Goal: Information Seeking & Learning: Learn about a topic

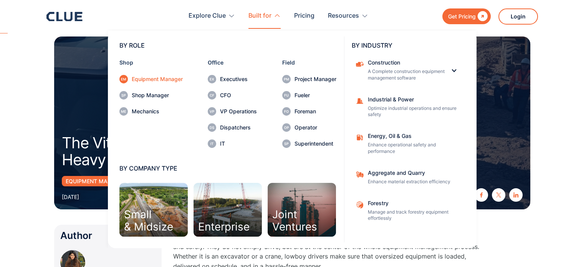
click at [158, 80] on div "Equipment Manager" at bounding box center [157, 78] width 51 height 5
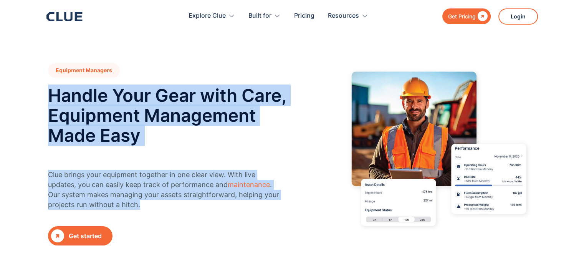
drag, startPoint x: 45, startPoint y: 92, endPoint x: 292, endPoint y: 210, distance: 274.2
click at [292, 210] on div "Equipment Managers Handle Your Gear with Care, Equipment Management Made Easy C…" at bounding box center [292, 154] width 507 height 182
click at [292, 210] on div "Equipment Managers Handle Your Gear with Care, Equipment Management Made Easy C…" at bounding box center [172, 154] width 248 height 182
drag, startPoint x: 292, startPoint y: 210, endPoint x: 4, endPoint y: 89, distance: 312.1
click at [4, 89] on section "Equipment Managers Handle Your Gear with Care, Equipment Management Made Easy C…" at bounding box center [292, 132] width 584 height 265
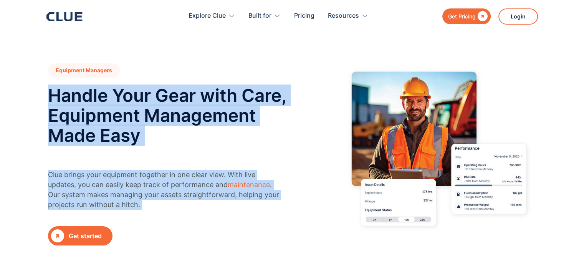
click at [4, 89] on section "Equipment Managers Handle Your Gear with Care, Equipment Management Made Easy C…" at bounding box center [292, 132] width 584 height 265
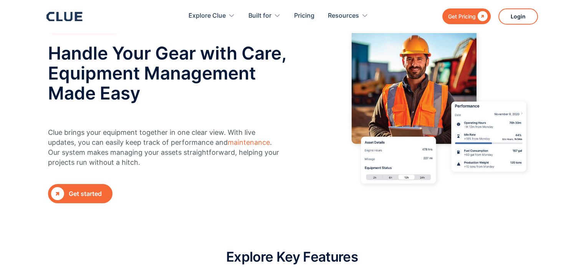
scroll to position [64, 0]
